Goal: Task Accomplishment & Management: Manage account settings

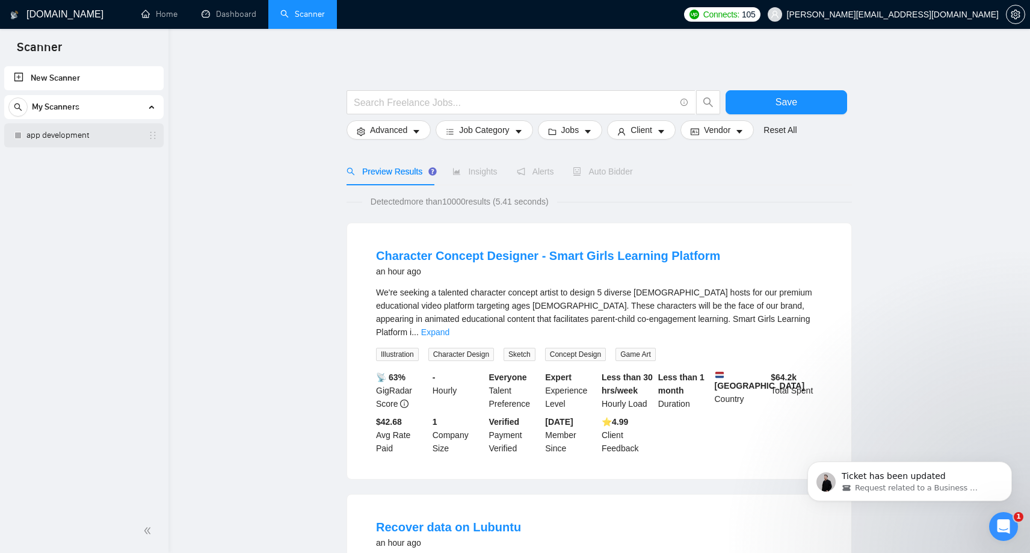
click at [60, 126] on link "app development" at bounding box center [83, 135] width 114 height 24
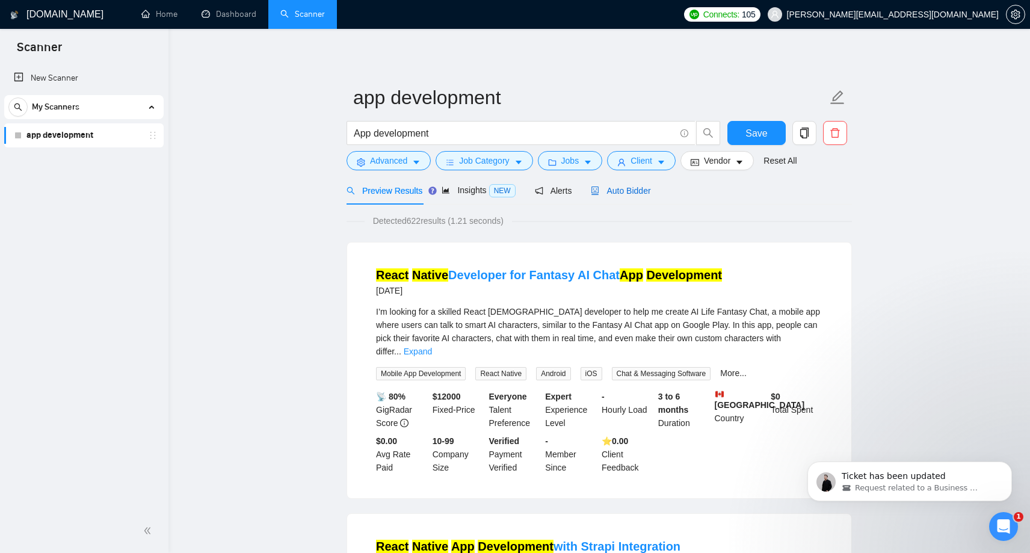
click at [615, 191] on span "Auto Bidder" at bounding box center [621, 191] width 60 height 10
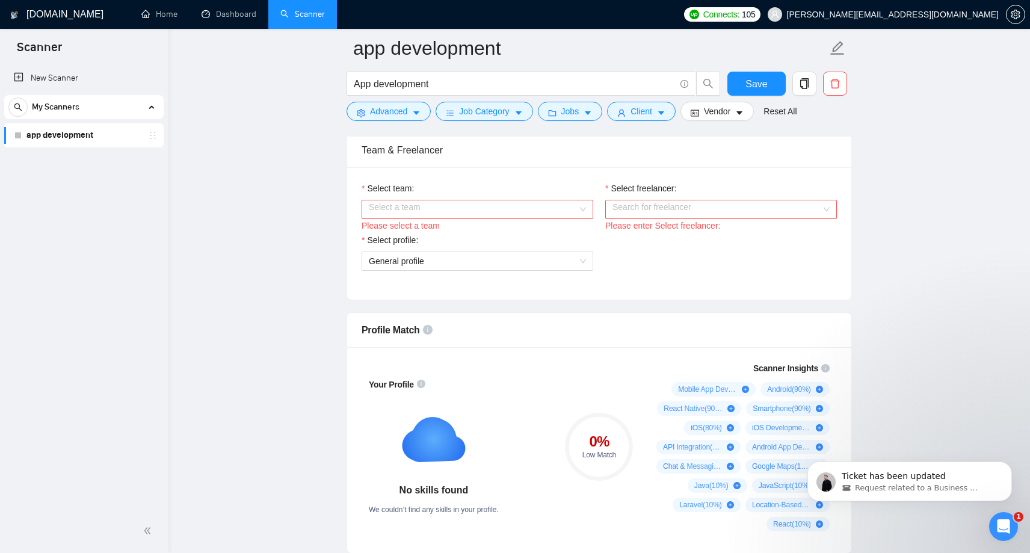
scroll to position [609, 0]
click at [564, 206] on input "Select team:" at bounding box center [473, 208] width 209 height 18
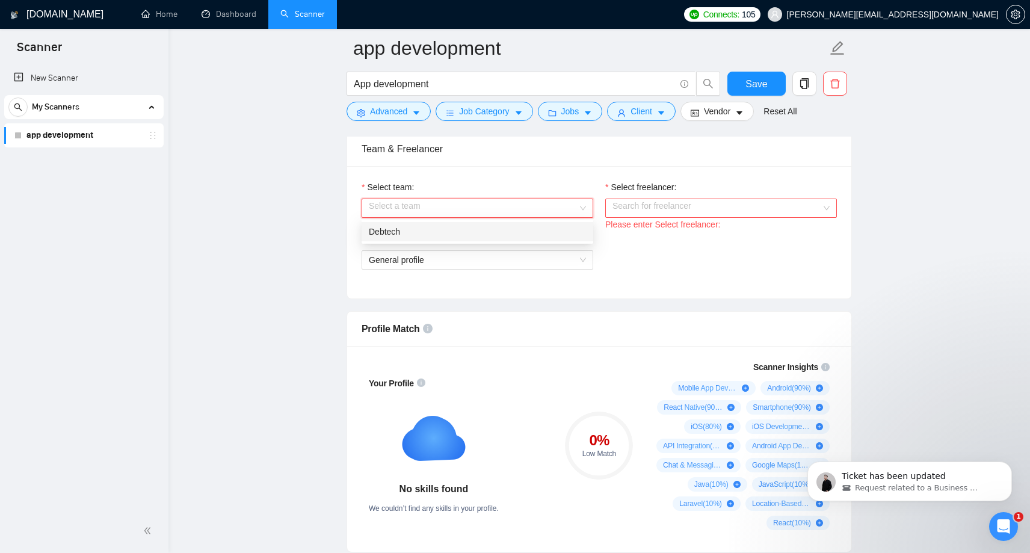
click at [529, 231] on div "Debtech" at bounding box center [477, 231] width 217 height 13
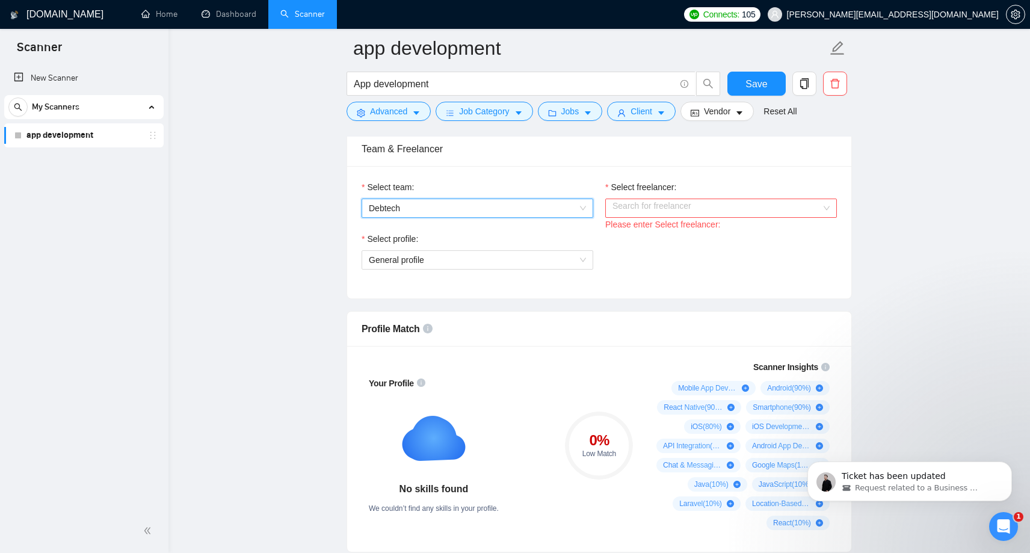
click at [689, 208] on input "Select freelancer:" at bounding box center [717, 208] width 209 height 18
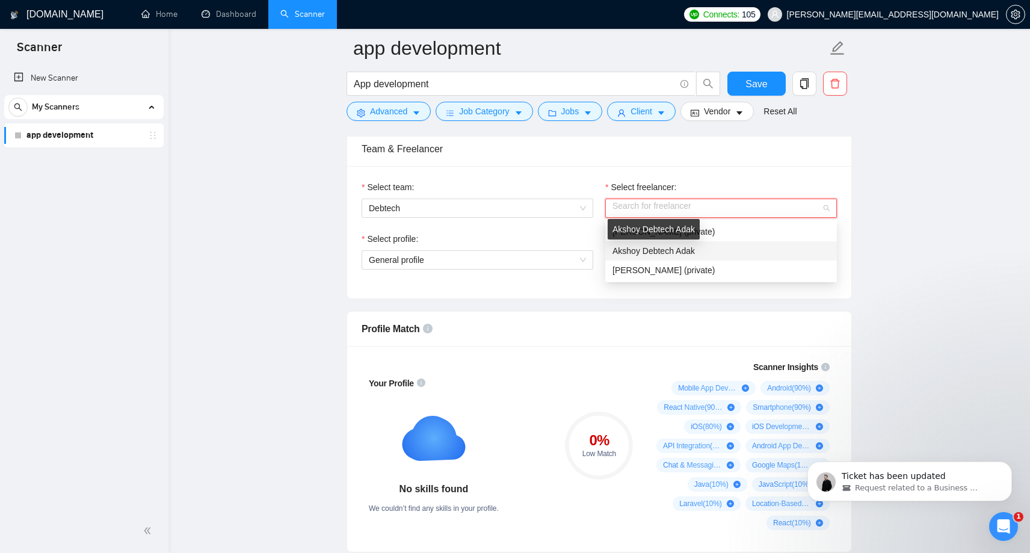
click at [695, 229] on div "Akshoy Debtech Adak" at bounding box center [654, 229] width 92 height 20
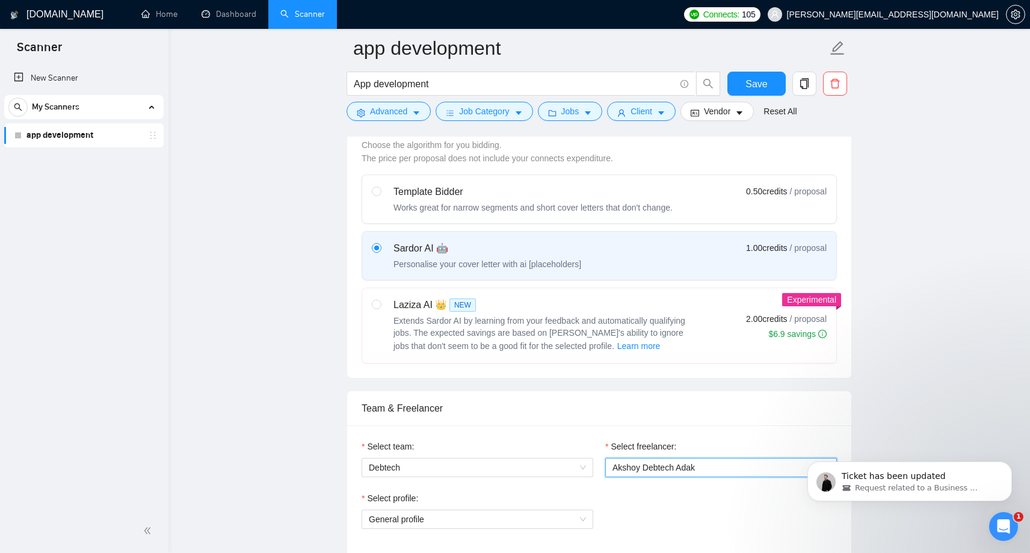
scroll to position [354, 0]
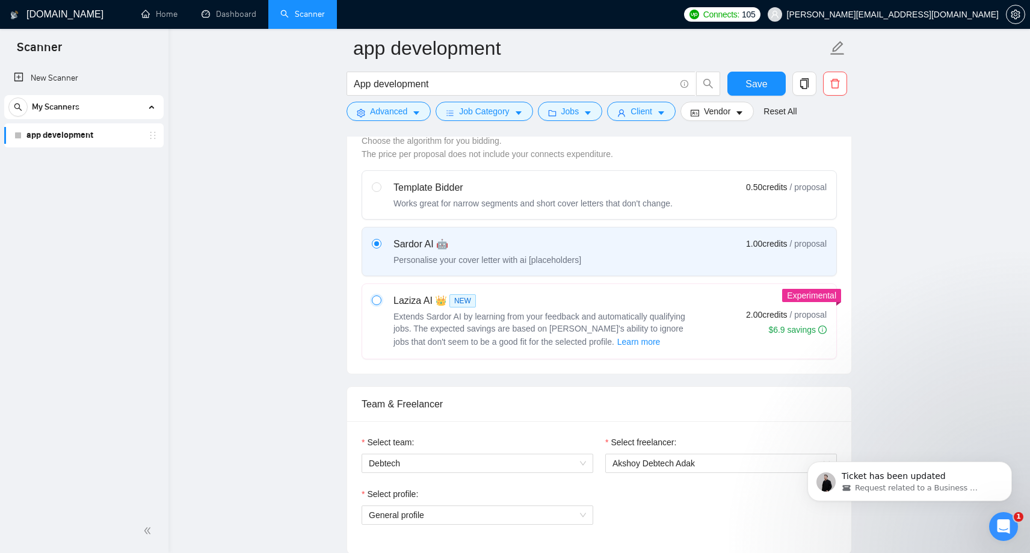
click at [376, 302] on input "radio" at bounding box center [376, 299] width 8 height 8
radio input "true"
radio input "false"
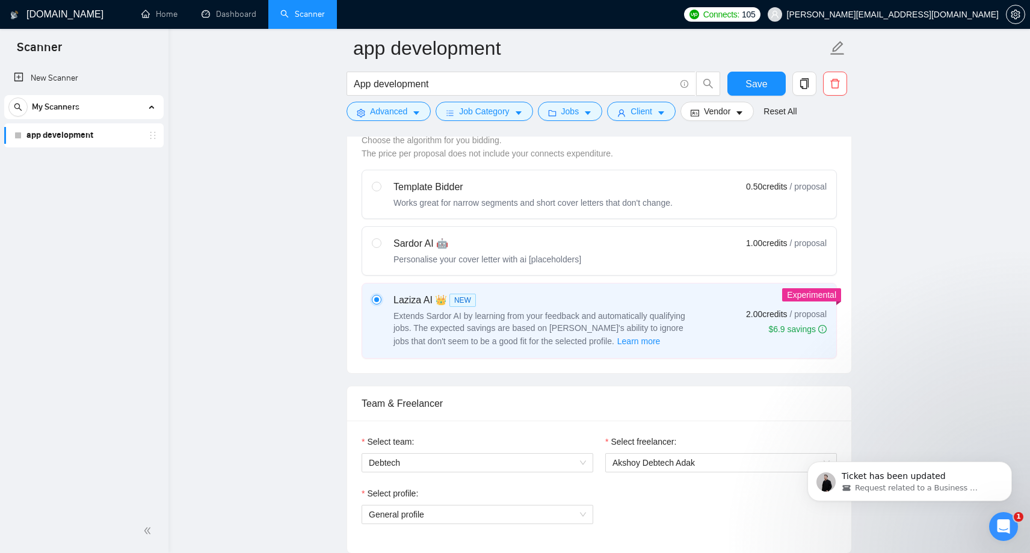
scroll to position [353, 0]
click at [373, 185] on input "radio" at bounding box center [376, 187] width 8 height 8
radio input "true"
radio input "false"
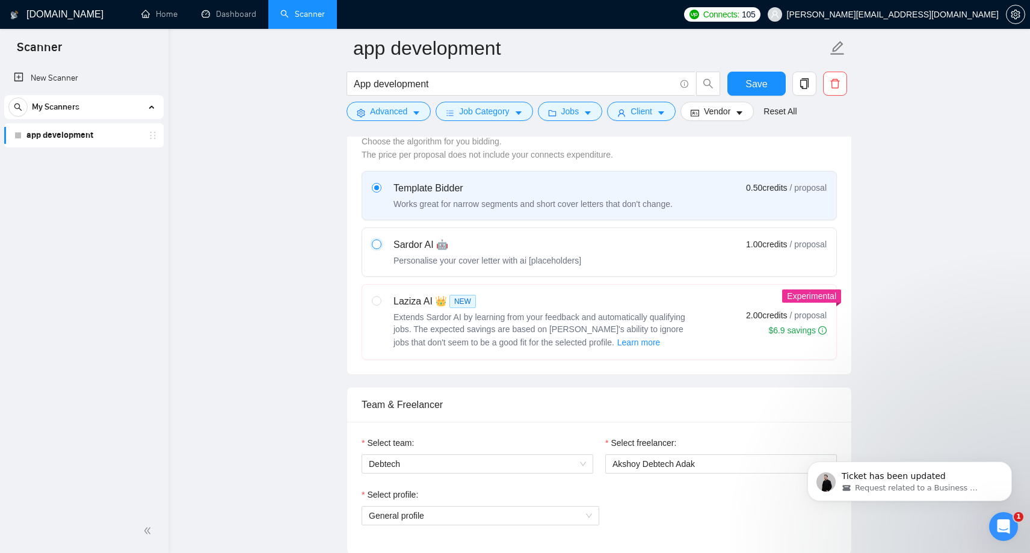
click at [375, 244] on input "radio" at bounding box center [376, 243] width 8 height 8
radio input "true"
radio input "false"
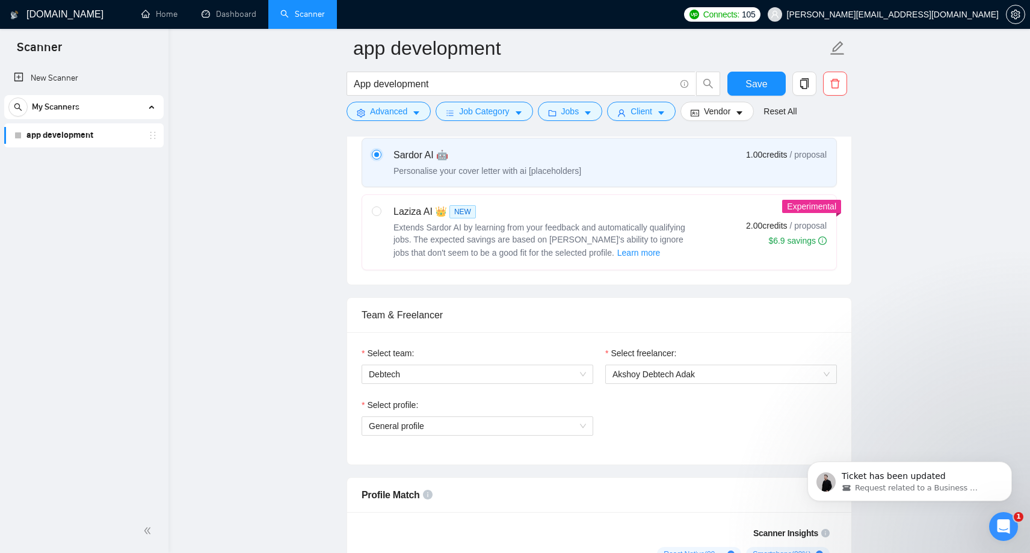
scroll to position [0, 0]
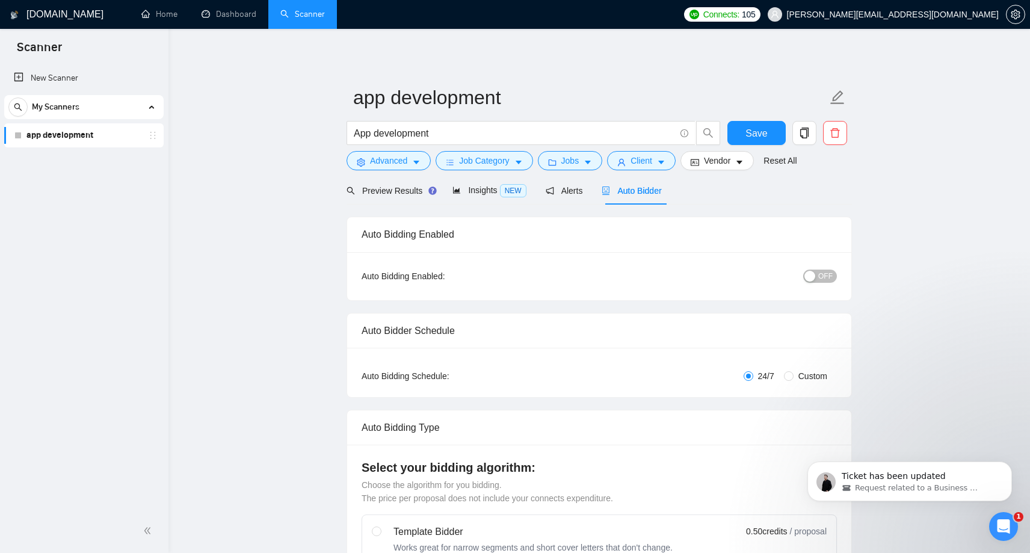
click at [644, 192] on span "Auto Bidder" at bounding box center [632, 191] width 60 height 10
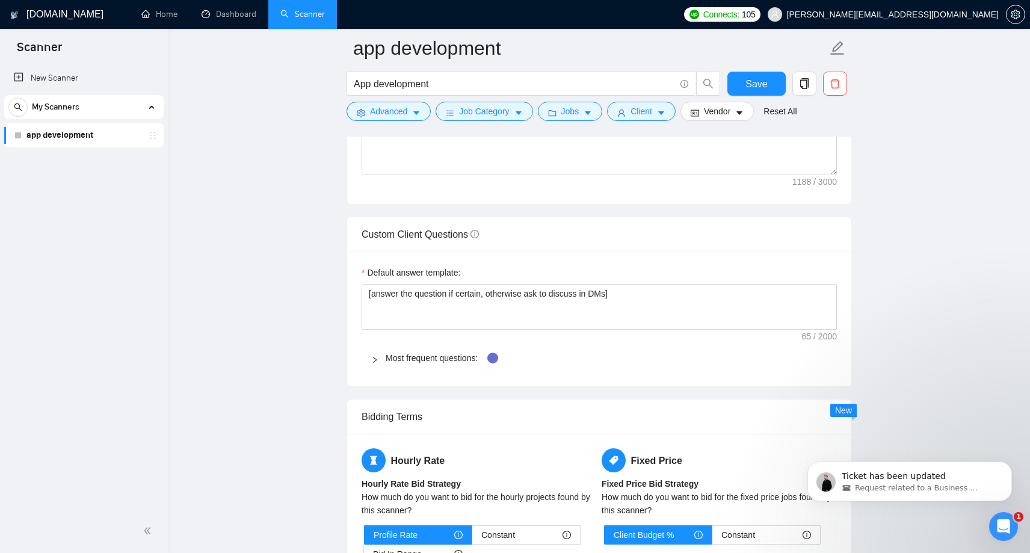
scroll to position [1570, 0]
click at [377, 357] on icon "right" at bounding box center [374, 359] width 7 height 7
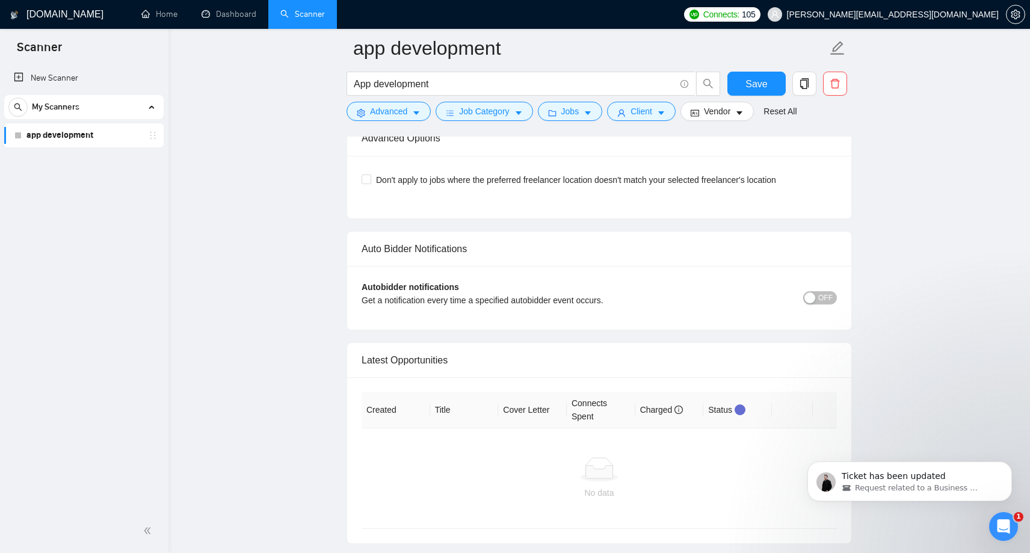
scroll to position [3019, 0]
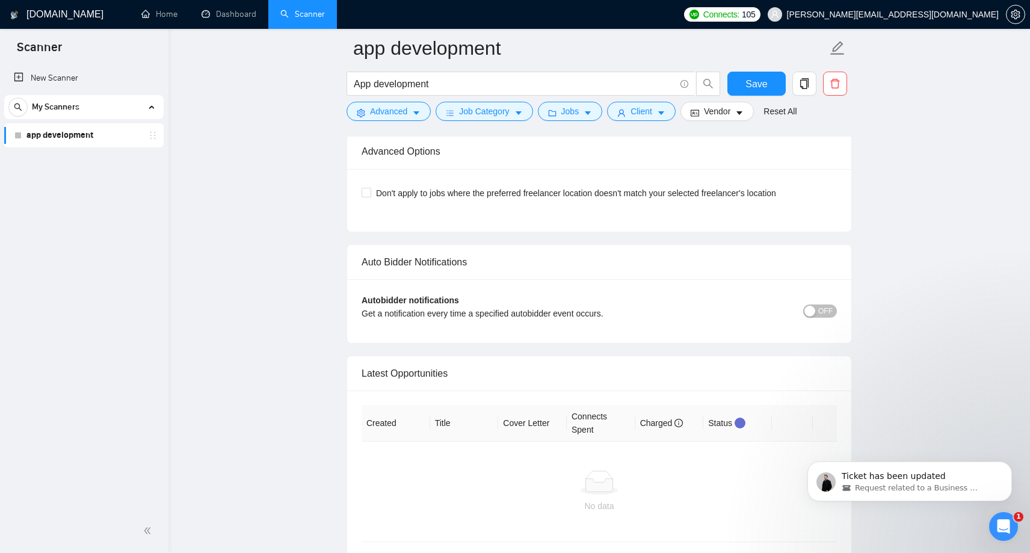
click at [830, 312] on span "OFF" at bounding box center [825, 310] width 14 height 13
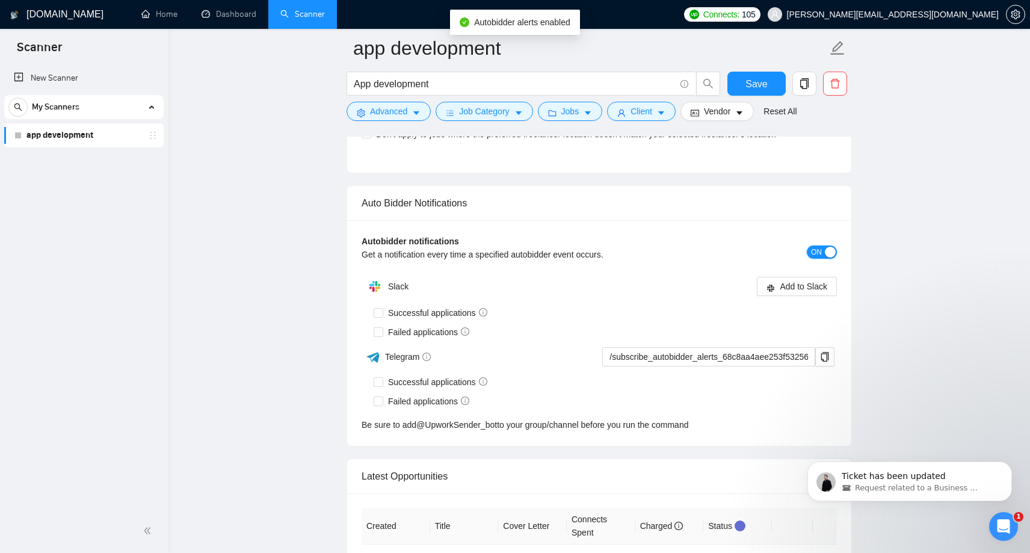
scroll to position [3093, 0]
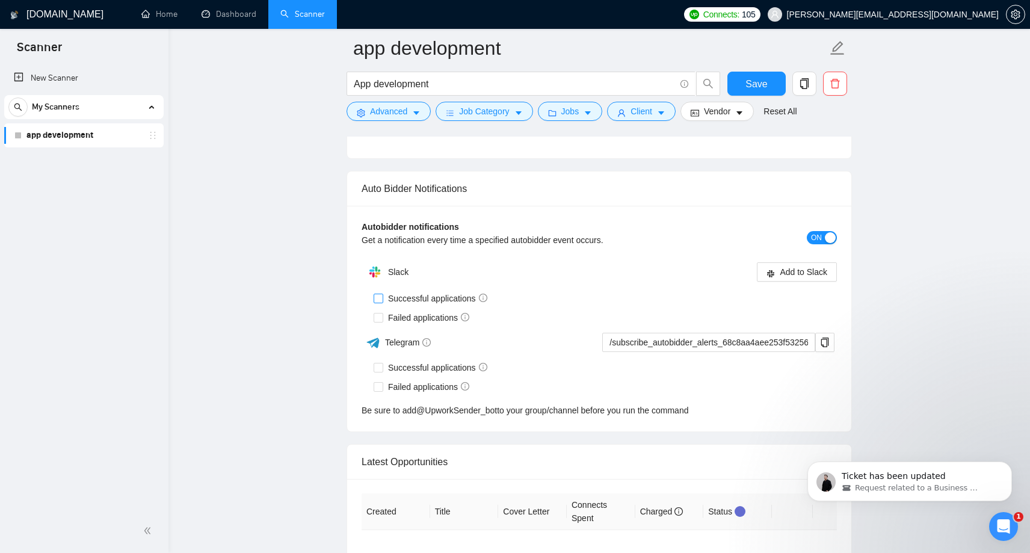
click at [376, 297] on input "Successful applications" at bounding box center [378, 298] width 8 height 8
checkbox input "true"
click at [377, 315] on input "Failed applications" at bounding box center [378, 317] width 8 height 8
checkbox input "true"
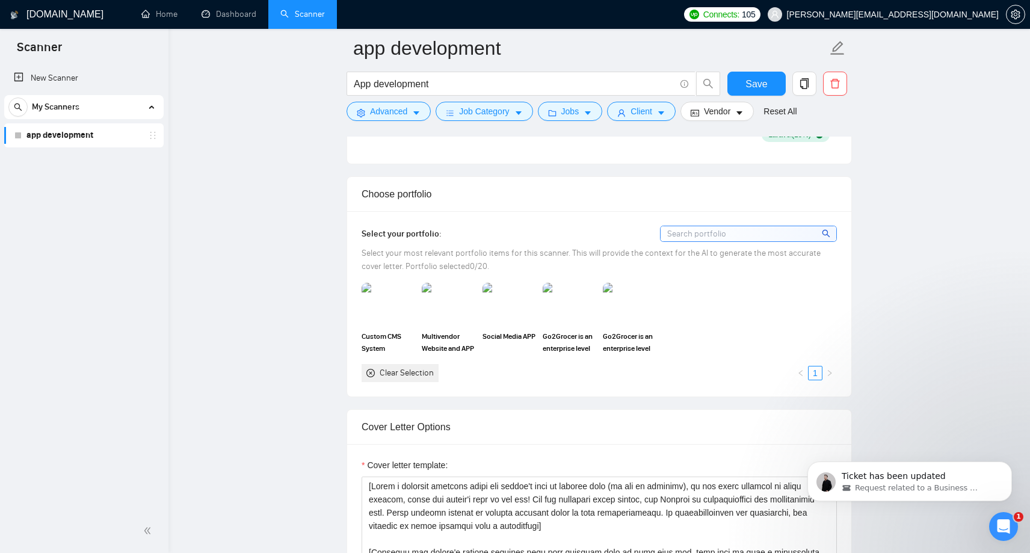
scroll to position [985, 0]
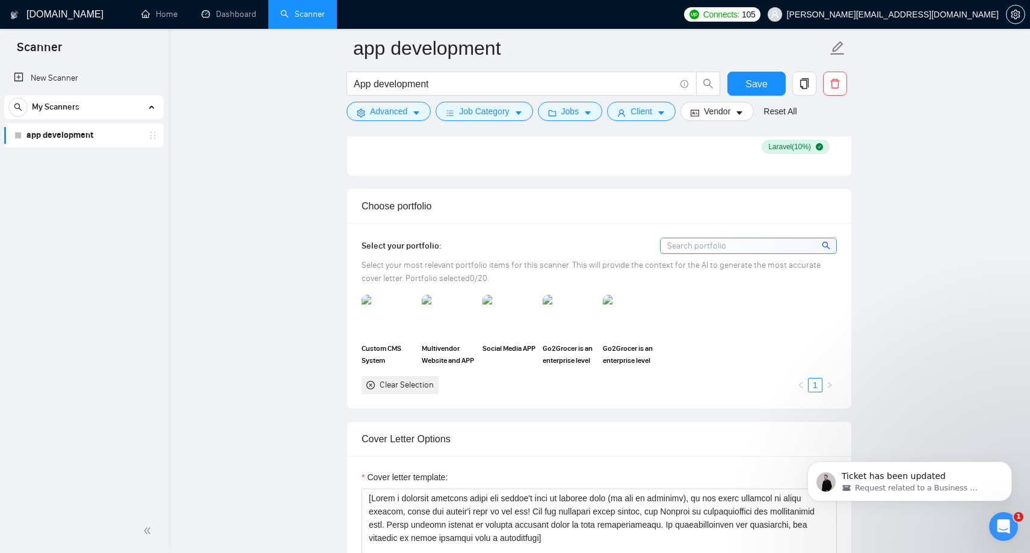
click at [788, 245] on input at bounding box center [749, 245] width 176 height 15
type input "d"
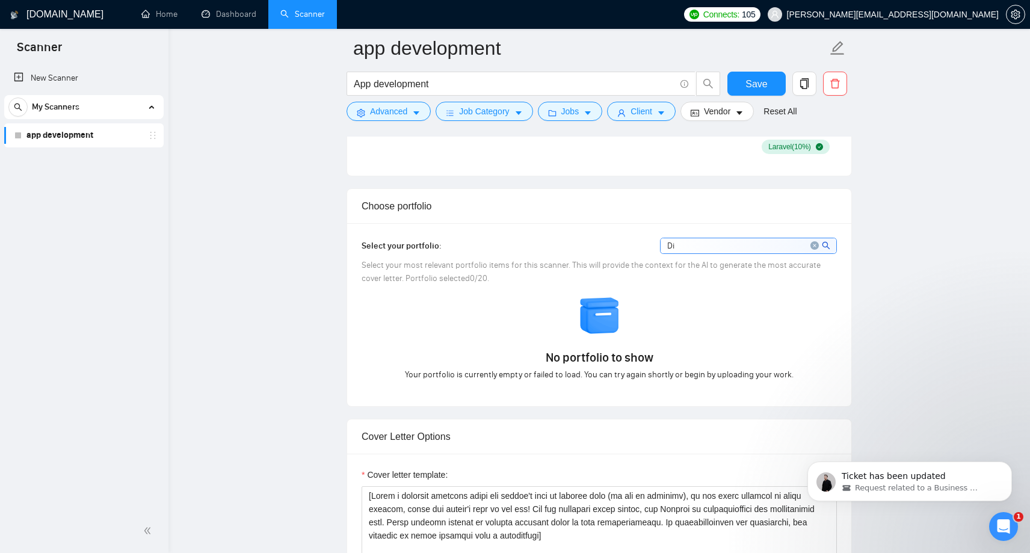
type input "D"
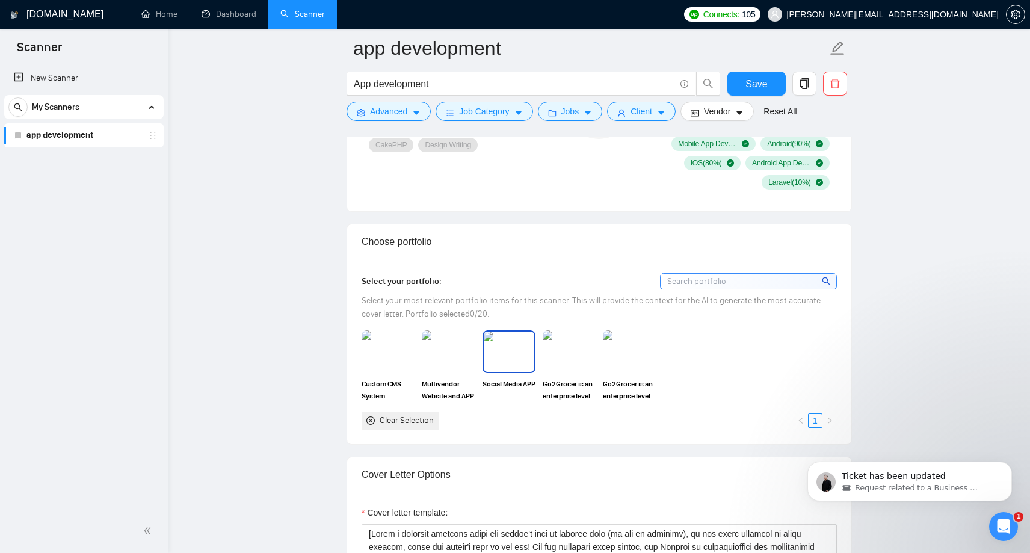
scroll to position [948, 0]
click at [381, 364] on img at bounding box center [388, 353] width 51 height 40
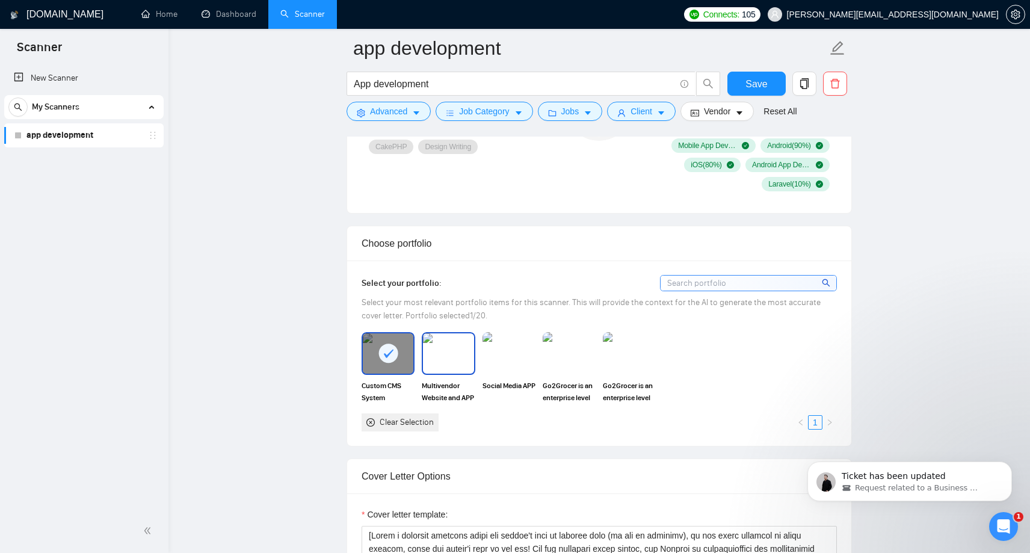
click at [447, 348] on img at bounding box center [448, 353] width 51 height 40
click at [511, 351] on img at bounding box center [509, 353] width 51 height 40
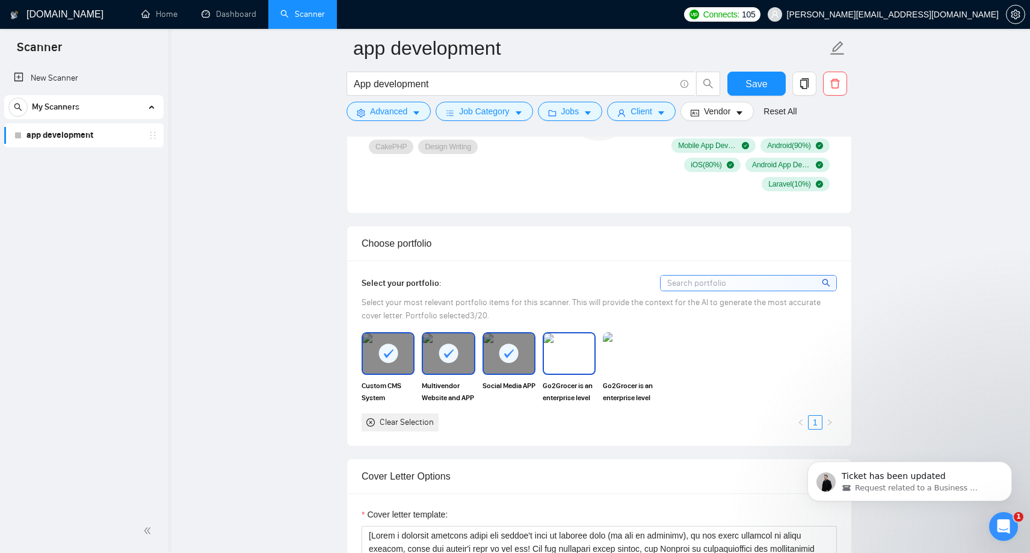
click at [567, 354] on img at bounding box center [569, 353] width 51 height 40
click at [507, 352] on rect at bounding box center [508, 353] width 19 height 19
click at [579, 362] on div at bounding box center [569, 353] width 51 height 40
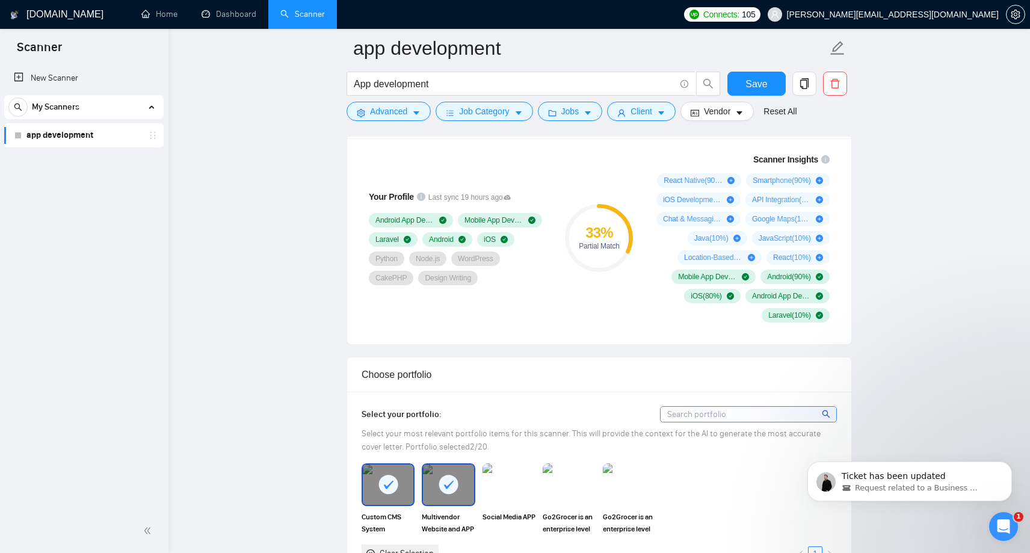
scroll to position [815, 0]
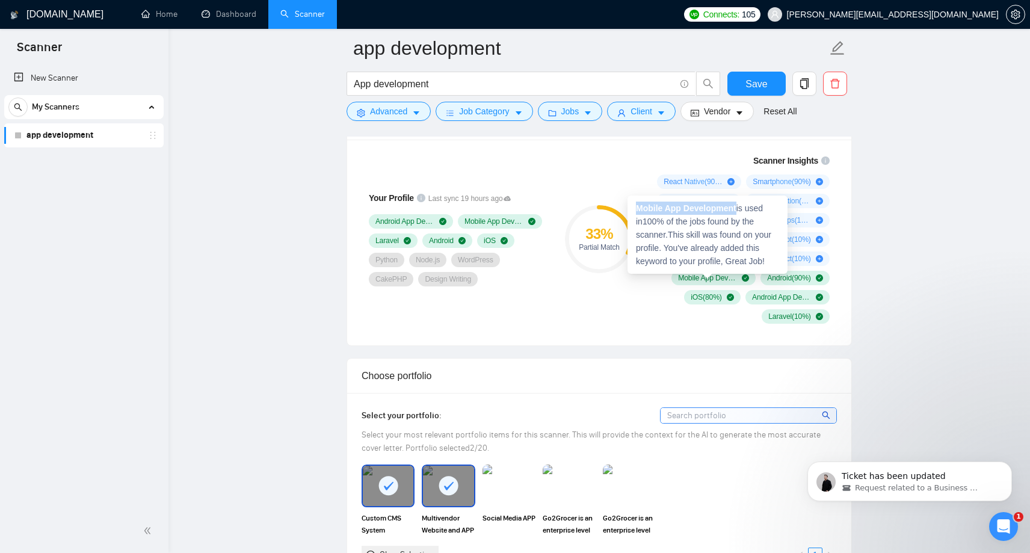
drag, startPoint x: 739, startPoint y: 207, endPoint x: 637, endPoint y: 207, distance: 102.9
click at [637, 207] on div "Mobile App Development is used in 100 % of the jobs found by the scanner. This …" at bounding box center [708, 235] width 160 height 78
copy strong "Mobile App Development"
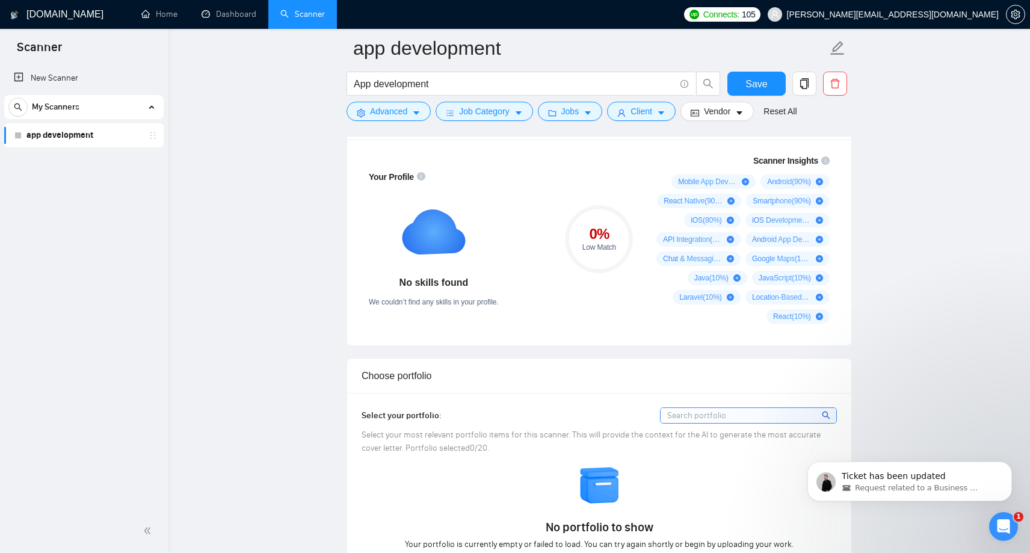
click at [81, 135] on link "app development" at bounding box center [83, 135] width 114 height 24
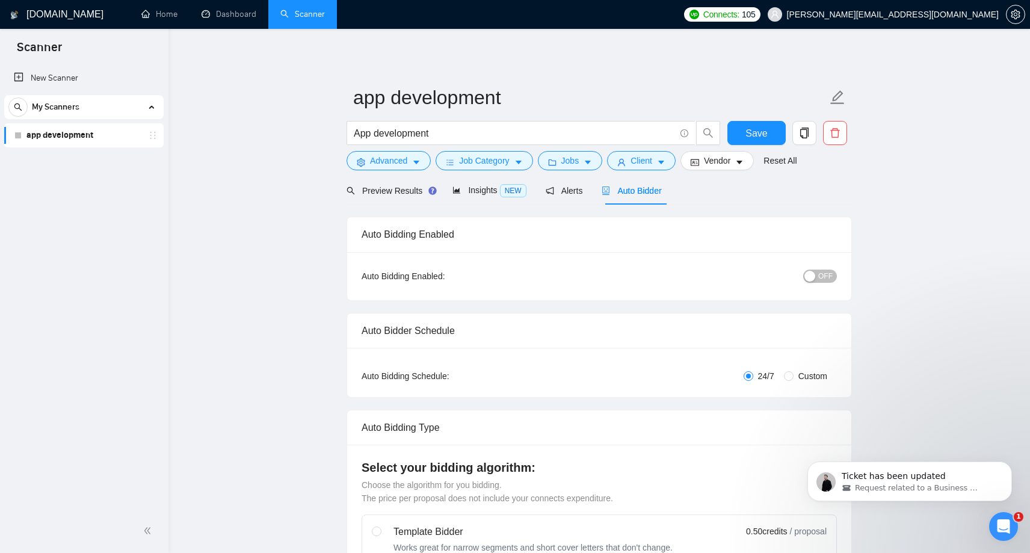
click at [75, 133] on link "app development" at bounding box center [83, 135] width 114 height 24
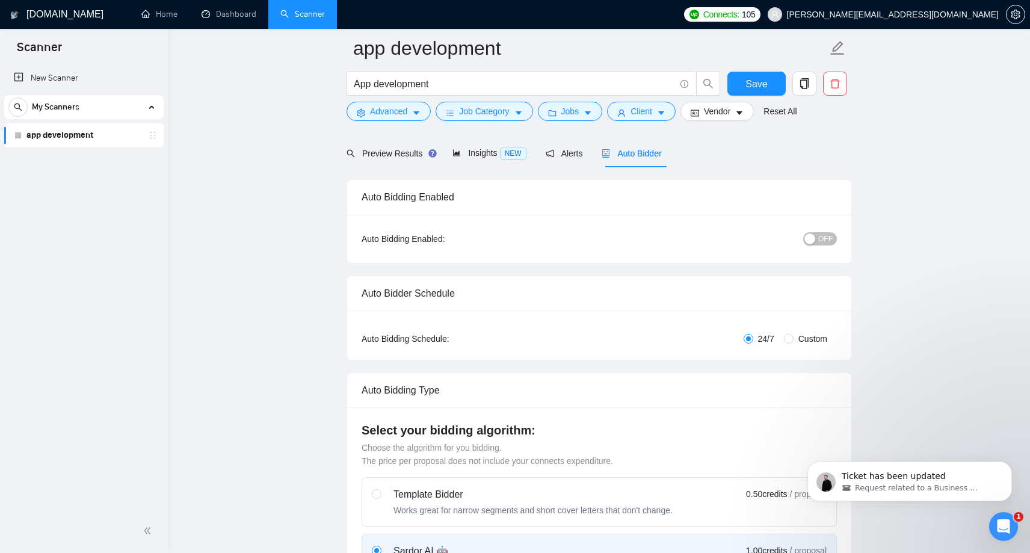
scroll to position [499, 0]
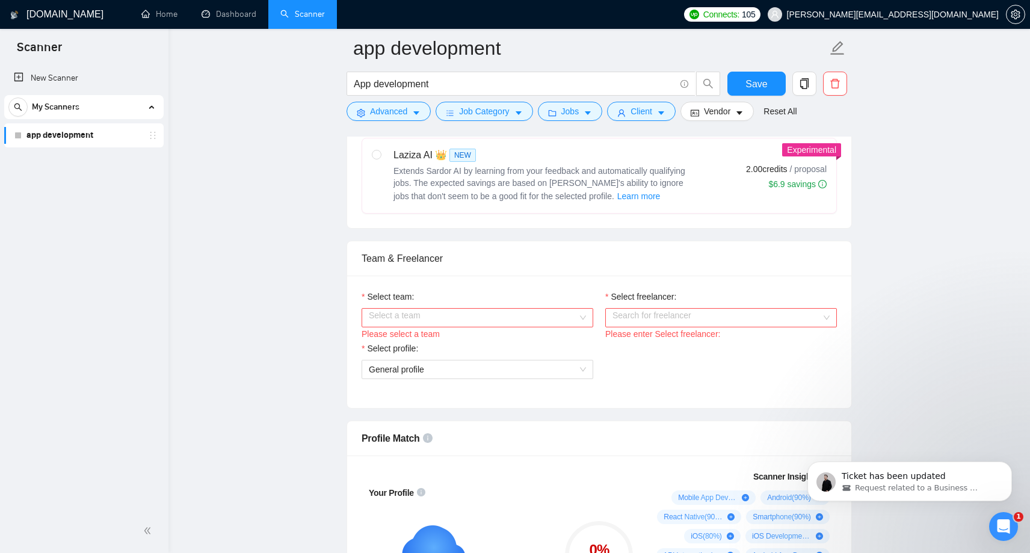
click at [542, 313] on input "Select team:" at bounding box center [473, 318] width 209 height 18
click at [542, 323] on input "Select team:" at bounding box center [473, 318] width 209 height 18
click at [503, 317] on input "Select team:" at bounding box center [473, 318] width 209 height 18
click at [528, 345] on div "Debtech" at bounding box center [477, 341] width 217 height 13
click at [728, 316] on input "Select freelancer:" at bounding box center [717, 318] width 209 height 18
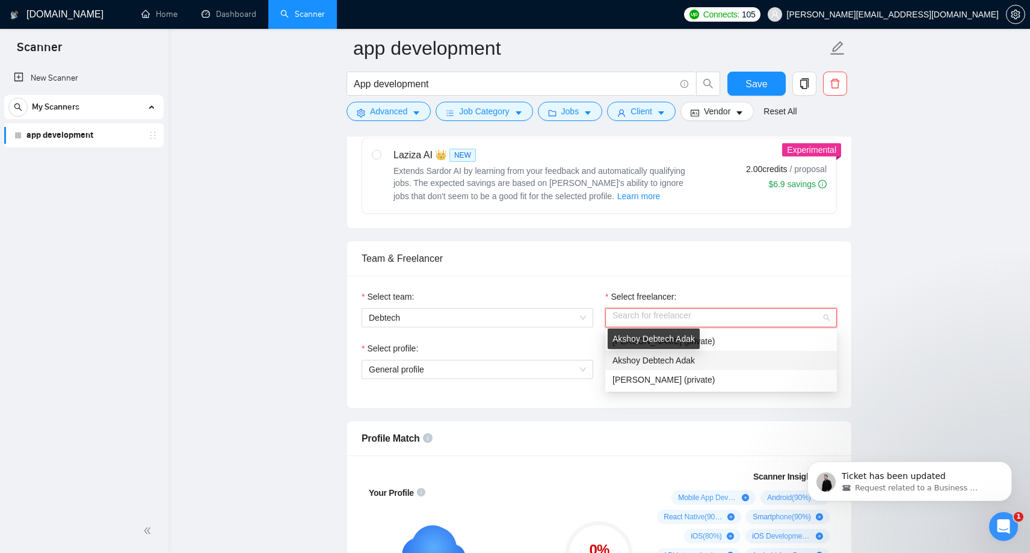
click at [717, 337] on div "[PERSON_NAME] (private)" at bounding box center [721, 341] width 217 height 13
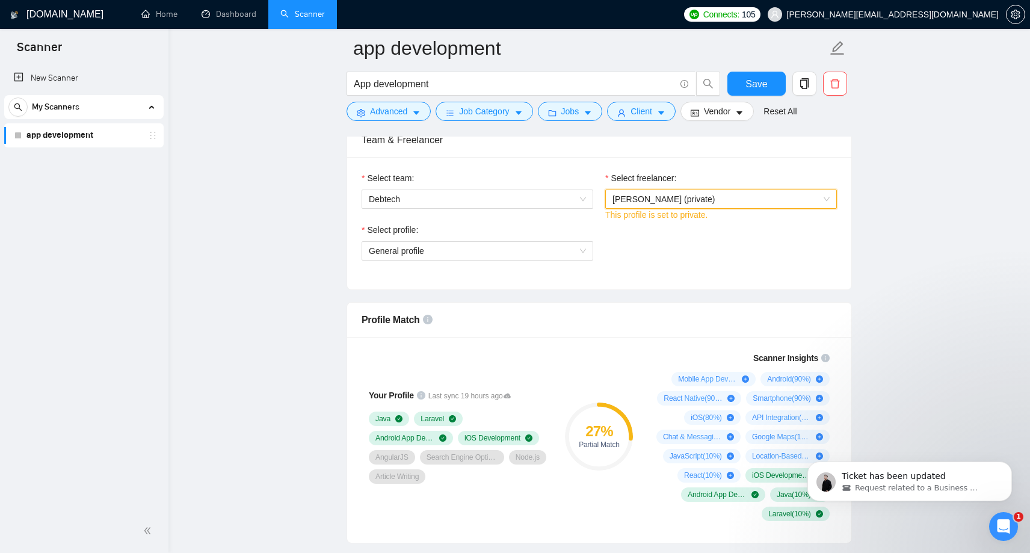
scroll to position [629, 0]
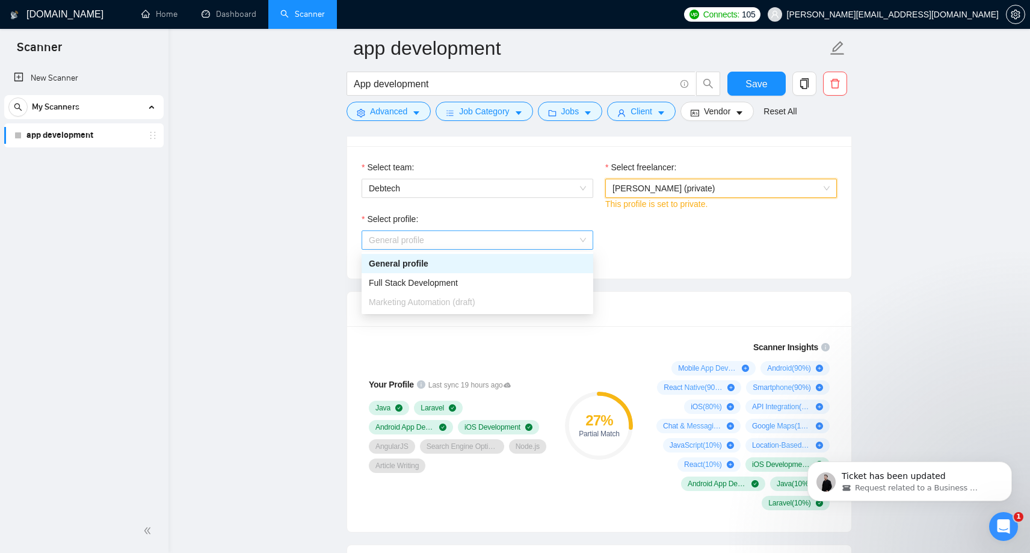
click at [468, 235] on span "General profile" at bounding box center [477, 240] width 217 height 18
click at [458, 282] on span "Full Stack Development" at bounding box center [413, 283] width 89 height 10
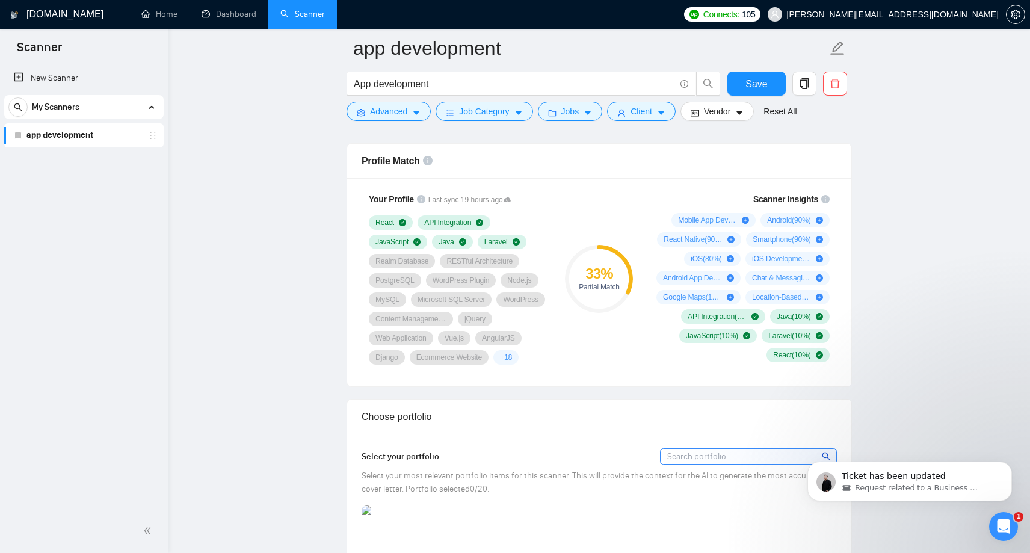
scroll to position [777, 0]
click at [500, 362] on span "+ 18" at bounding box center [506, 357] width 12 height 10
drag, startPoint x: 563, startPoint y: 389, endPoint x: 523, endPoint y: 420, distance: 50.2
click at [569, 371] on div "33 % Partial Match" at bounding box center [599, 278] width 81 height 187
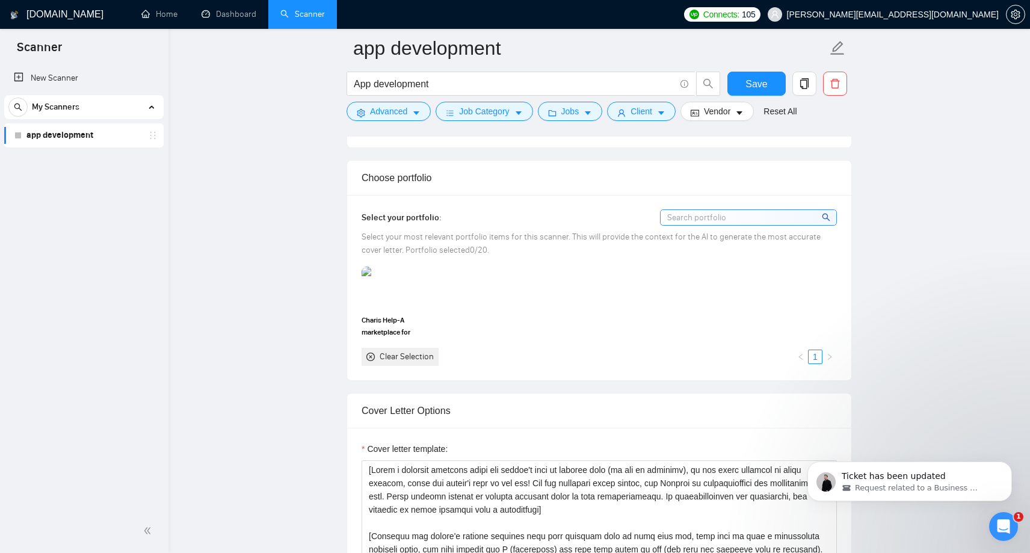
scroll to position [1012, 0]
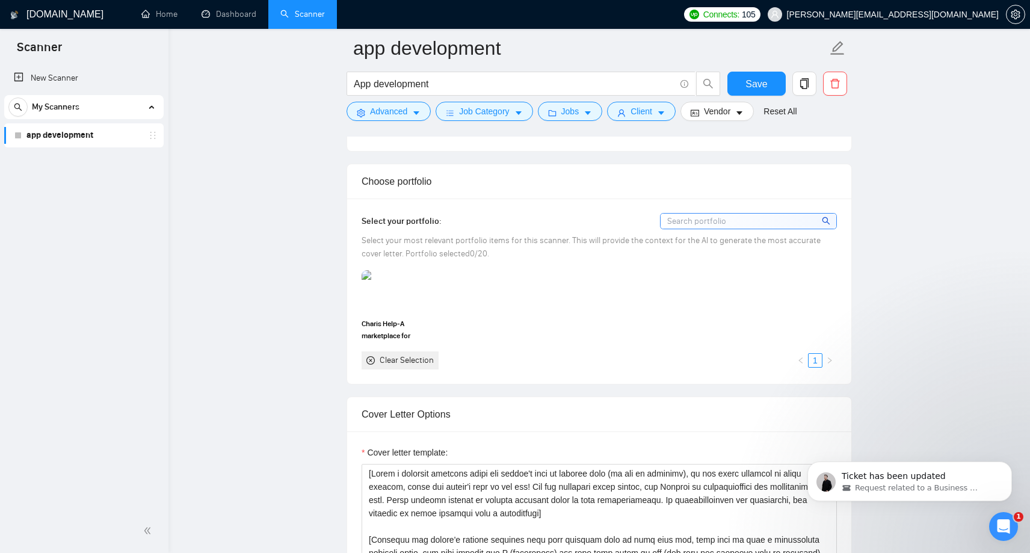
click at [757, 229] on input at bounding box center [749, 221] width 176 height 15
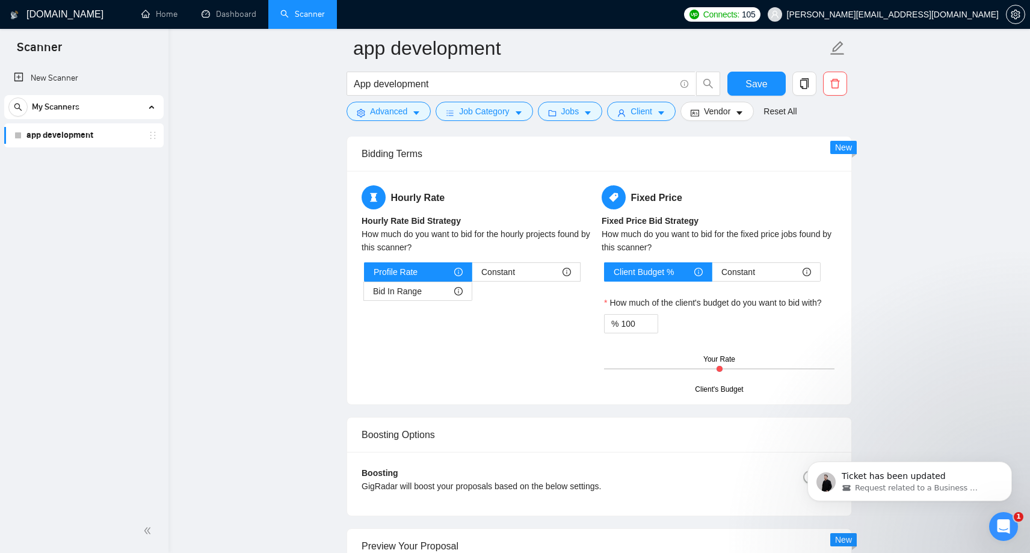
scroll to position [1834, 0]
click at [397, 282] on span "Profile Rate" at bounding box center [396, 273] width 44 height 18
click at [365, 276] on input "Profile Rate" at bounding box center [365, 276] width 0 height 0
click at [515, 282] on span "Constant" at bounding box center [498, 273] width 34 height 18
click at [472, 276] on input "Constant" at bounding box center [472, 276] width 0 height 0
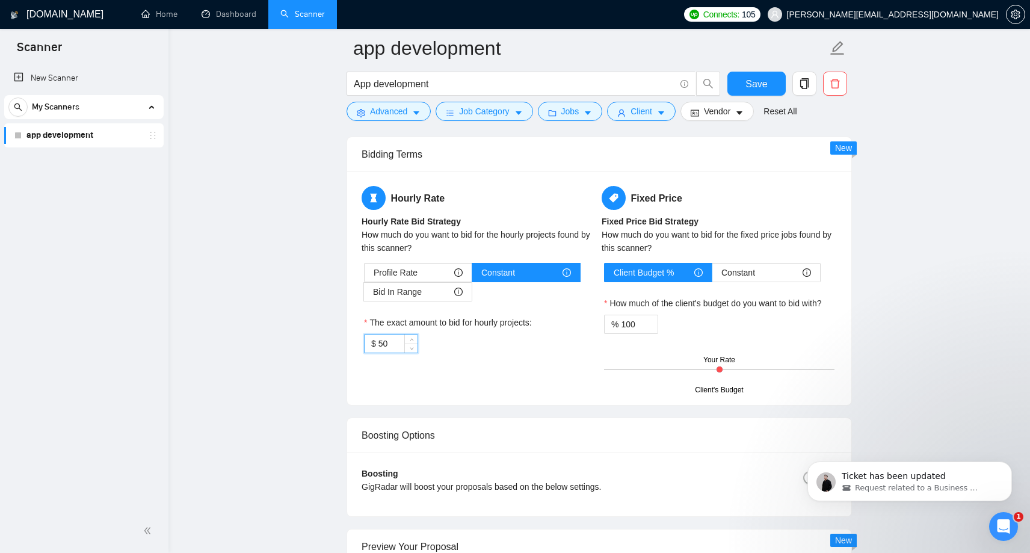
click at [377, 353] on div "$ 50" at bounding box center [391, 343] width 54 height 19
click at [496, 390] on div "Hourly Rate Hourly Rate Bid Strategy How much do you want to bid for the hourly…" at bounding box center [599, 288] width 480 height 205
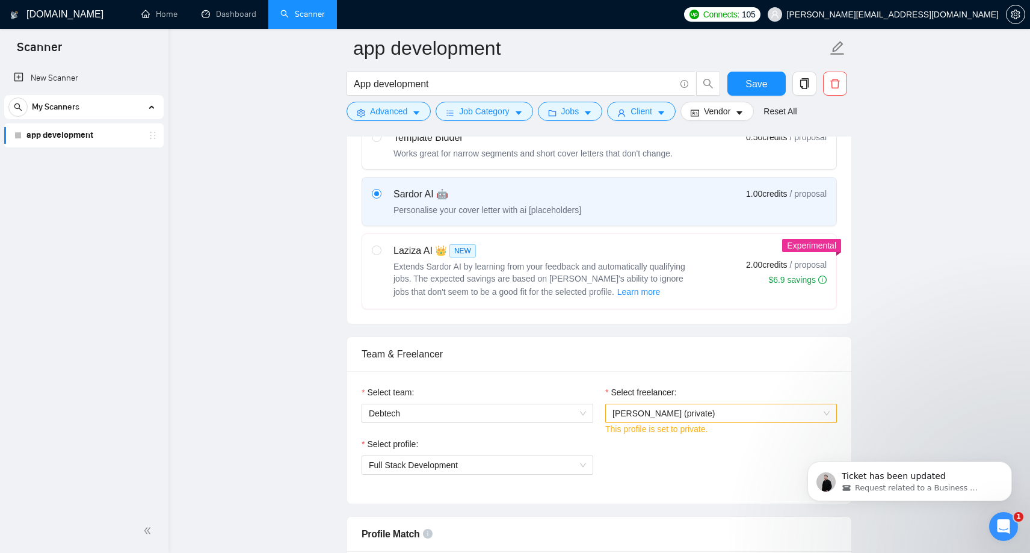
scroll to position [403, 0]
